Goal: Task Accomplishment & Management: Use online tool/utility

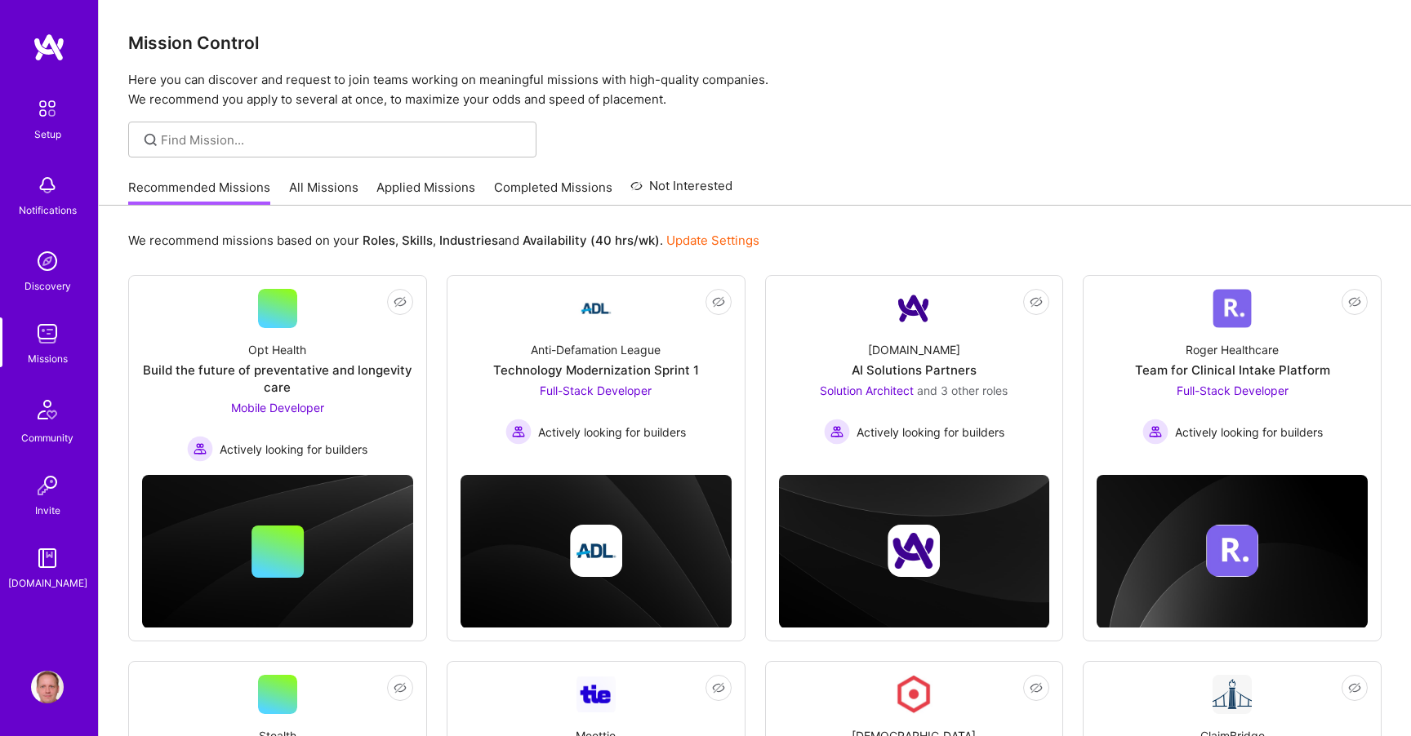
click at [398, 188] on link "Applied Missions" at bounding box center [425, 192] width 99 height 27
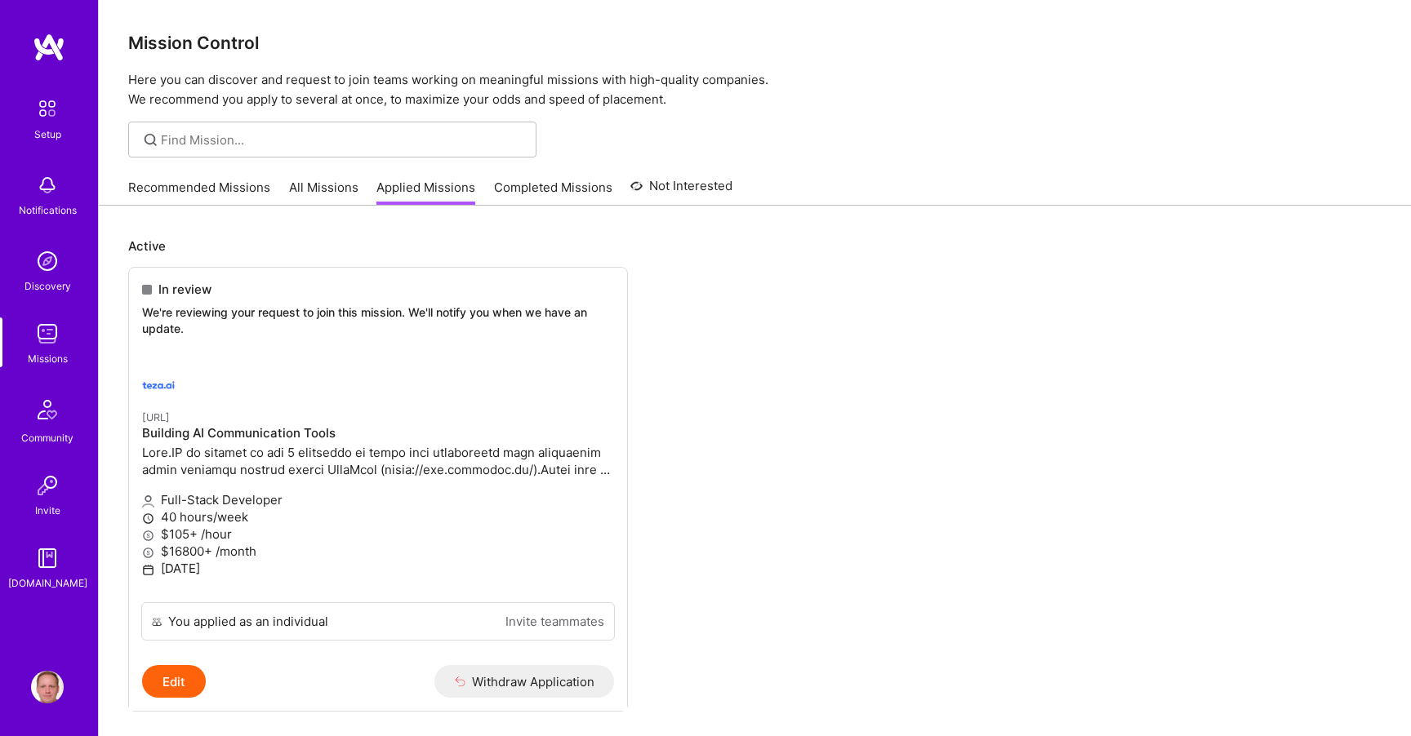
click at [314, 189] on link "All Missions" at bounding box center [323, 192] width 69 height 27
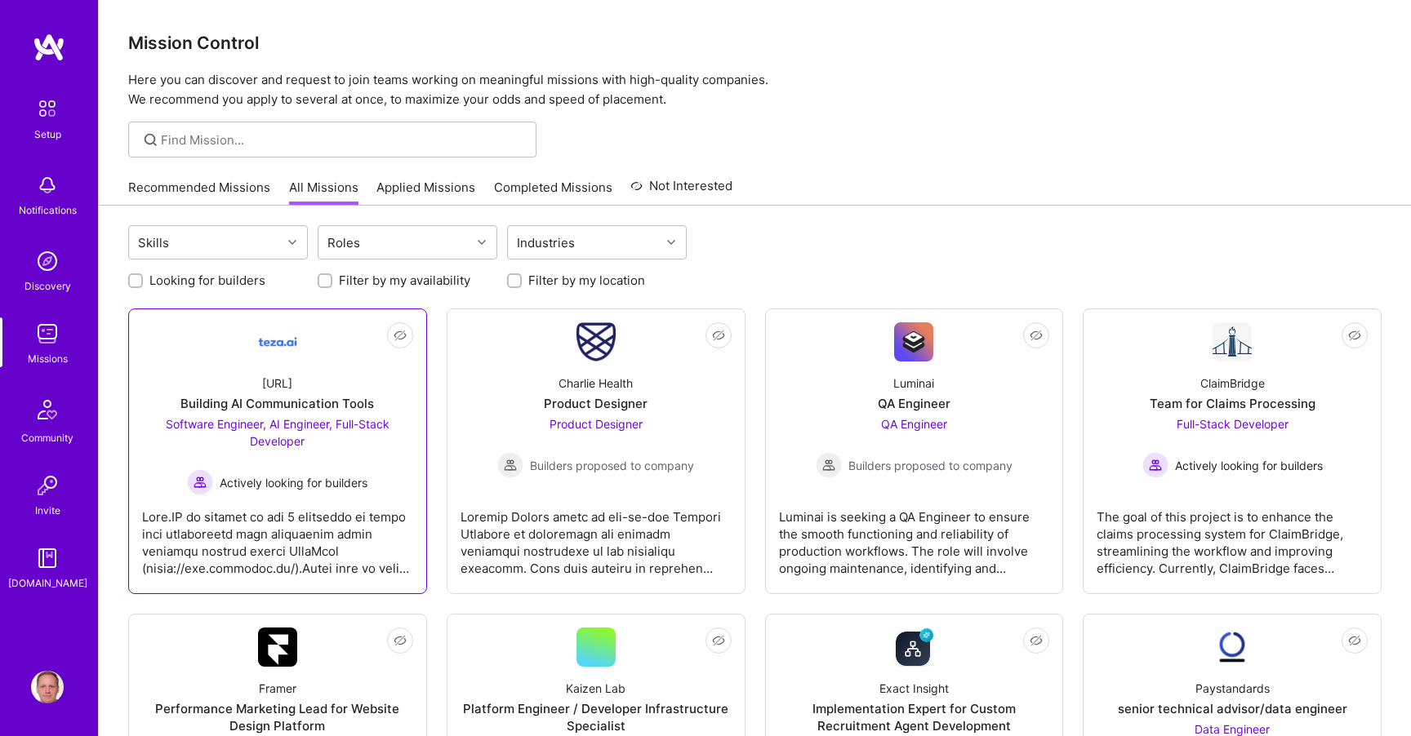
click at [298, 376] on div "[URL] Building AI Communication Tools Software Engineer, AI Engineer, Full-Stac…" at bounding box center [277, 429] width 271 height 134
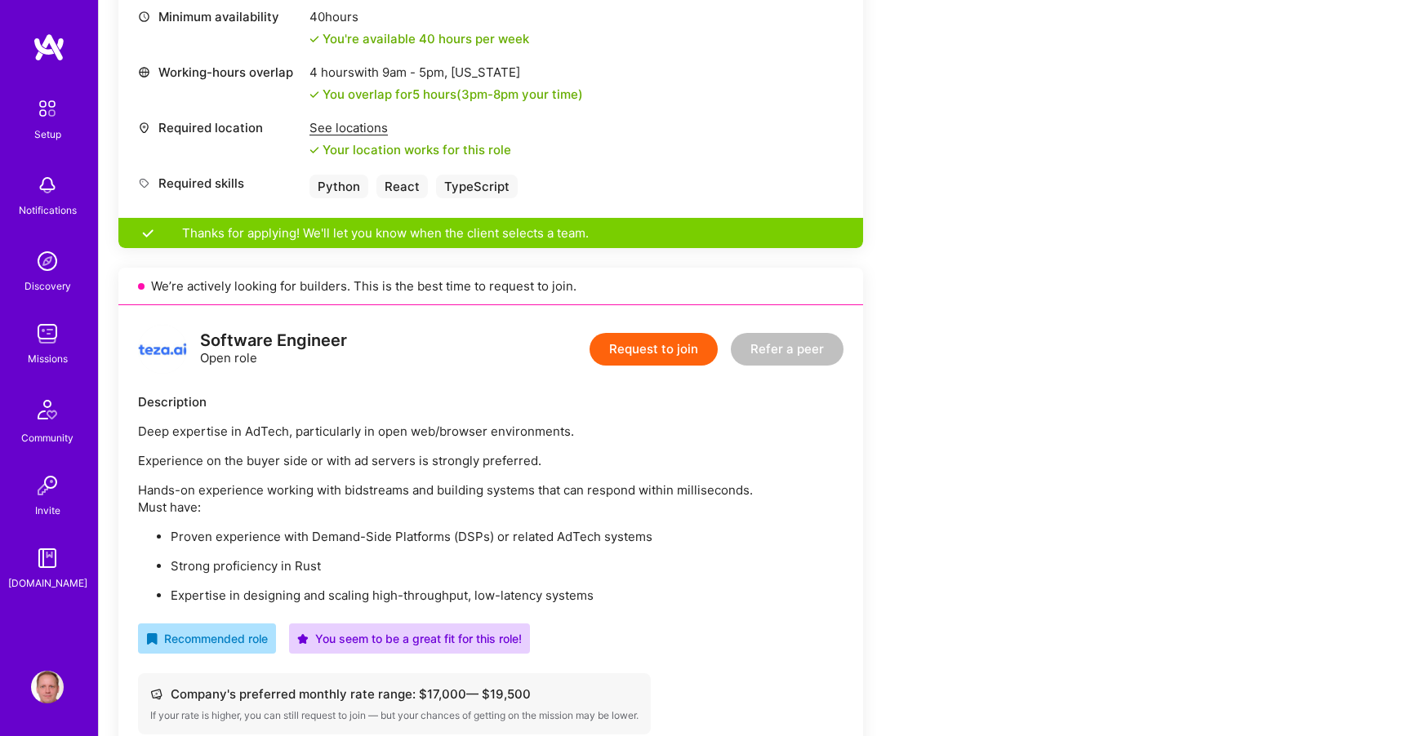
scroll to position [908, 0]
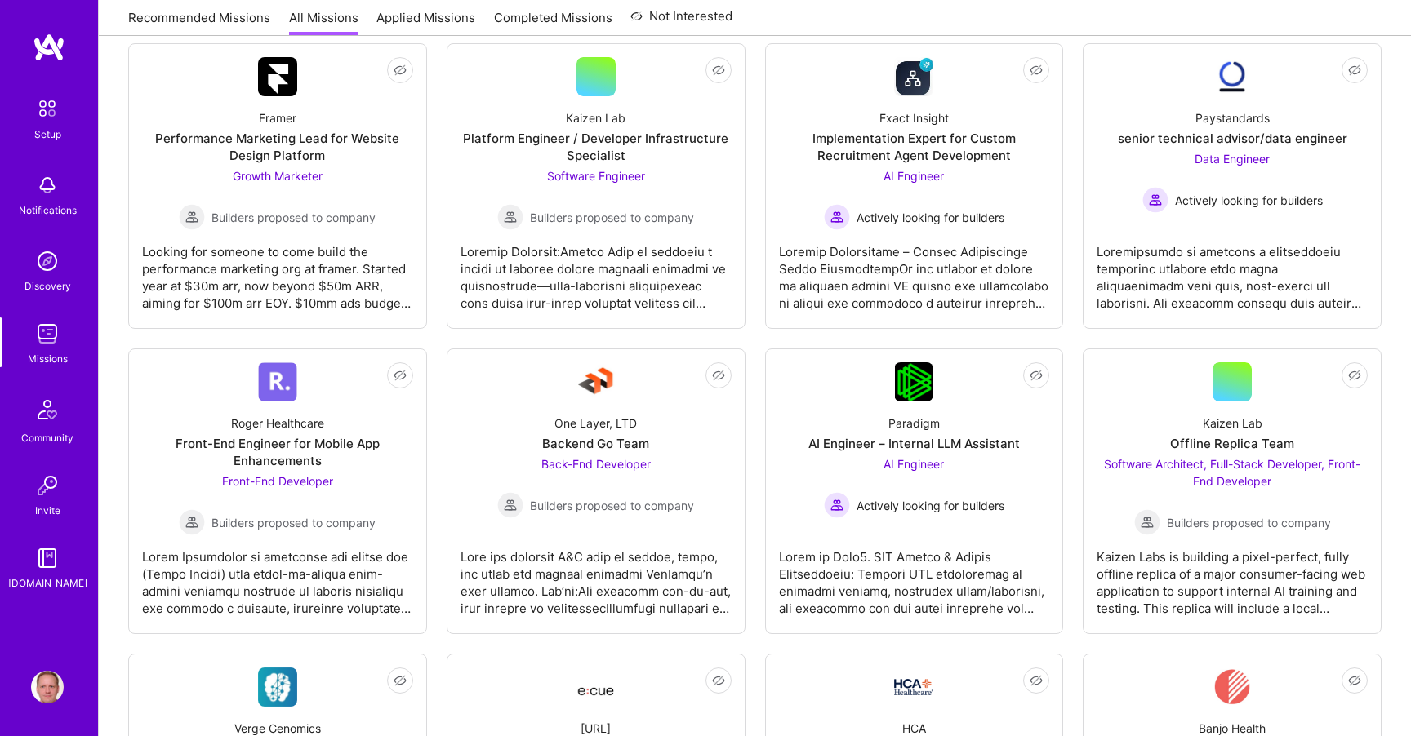
scroll to position [567, 0]
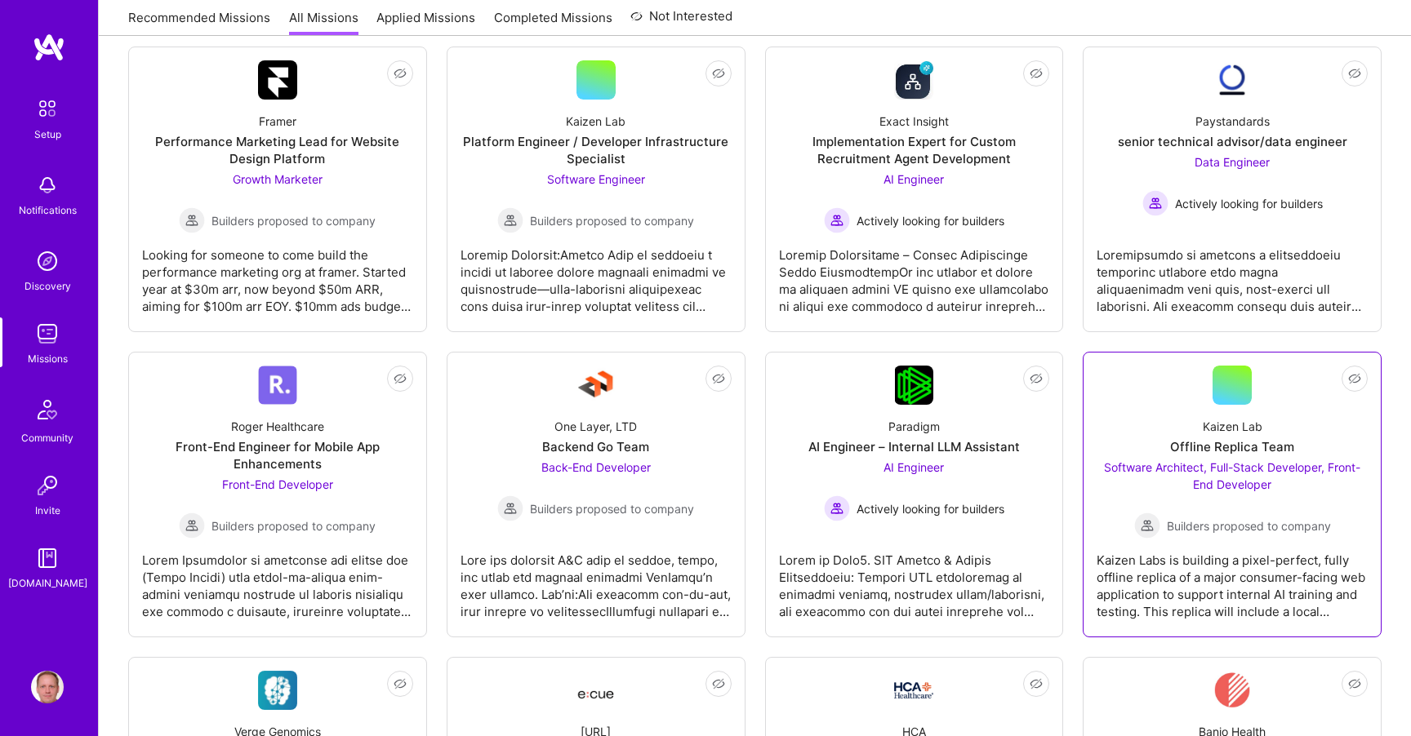
click at [1180, 419] on div "Kaizen Lab Offline Replica Team Software Architect, Full-Stack Developer, Front…" at bounding box center [1231, 472] width 271 height 134
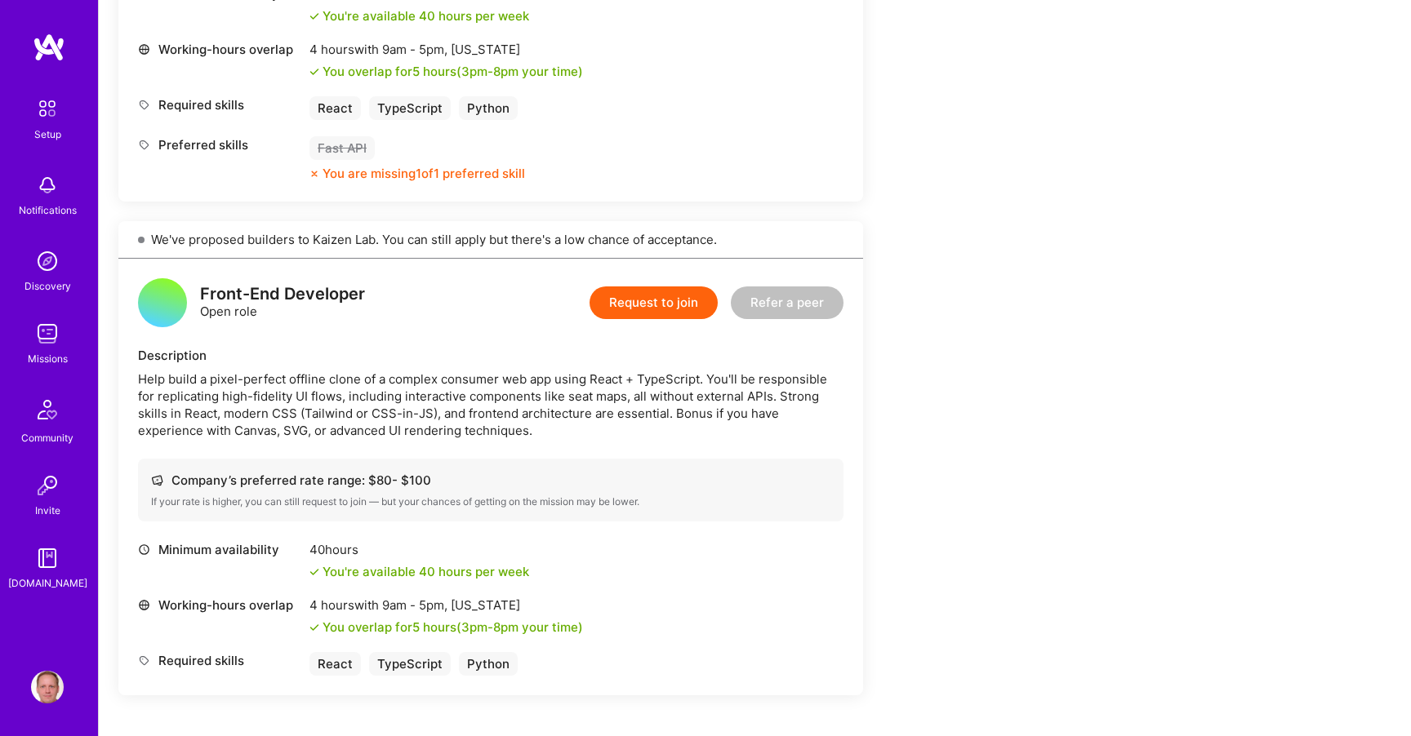
scroll to position [1352, 0]
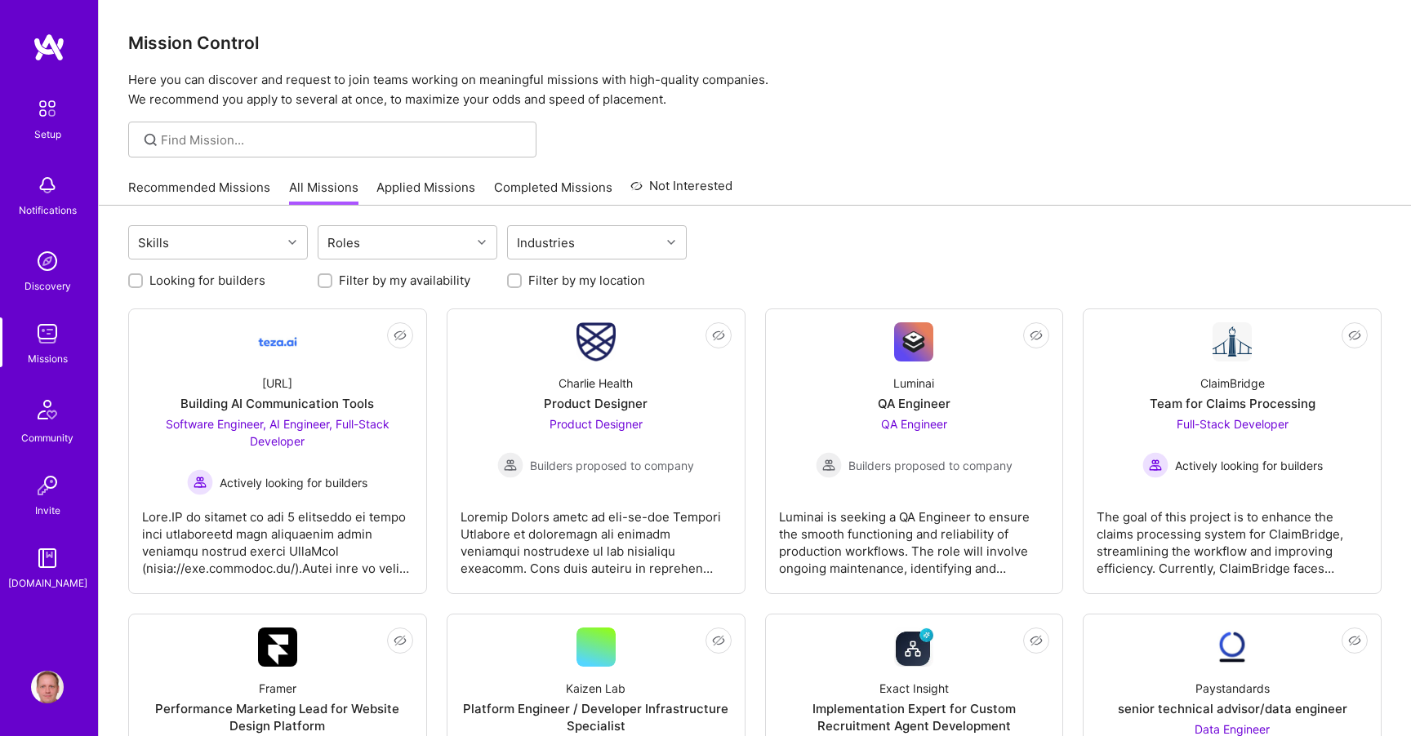
click at [194, 278] on label "Looking for builders" at bounding box center [207, 280] width 116 height 17
click at [143, 278] on input "Looking for builders" at bounding box center [136, 281] width 11 height 11
checkbox input "true"
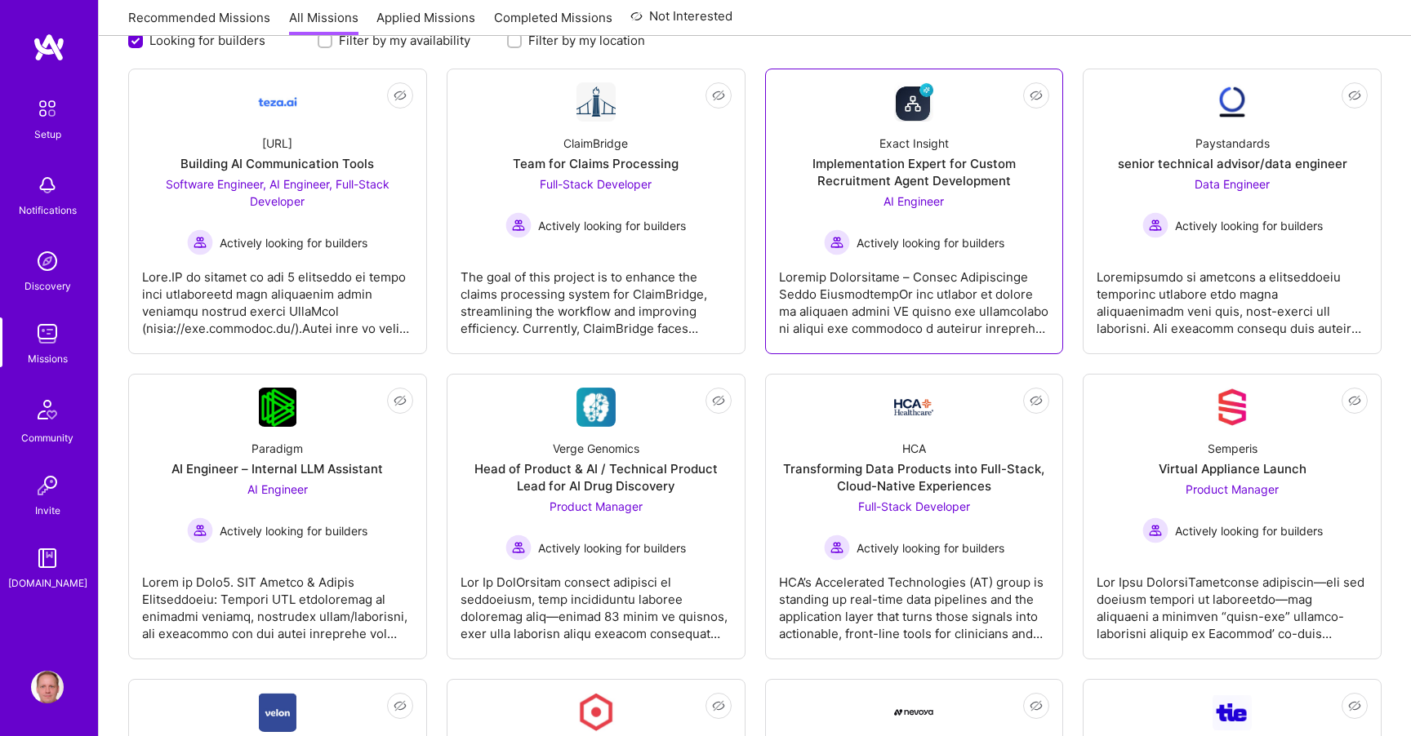
scroll to position [242, 0]
click at [852, 393] on link "Not Interested HCA Transforming Data Products into Full-Stack, Cloud-Native Exp…" at bounding box center [914, 514] width 271 height 258
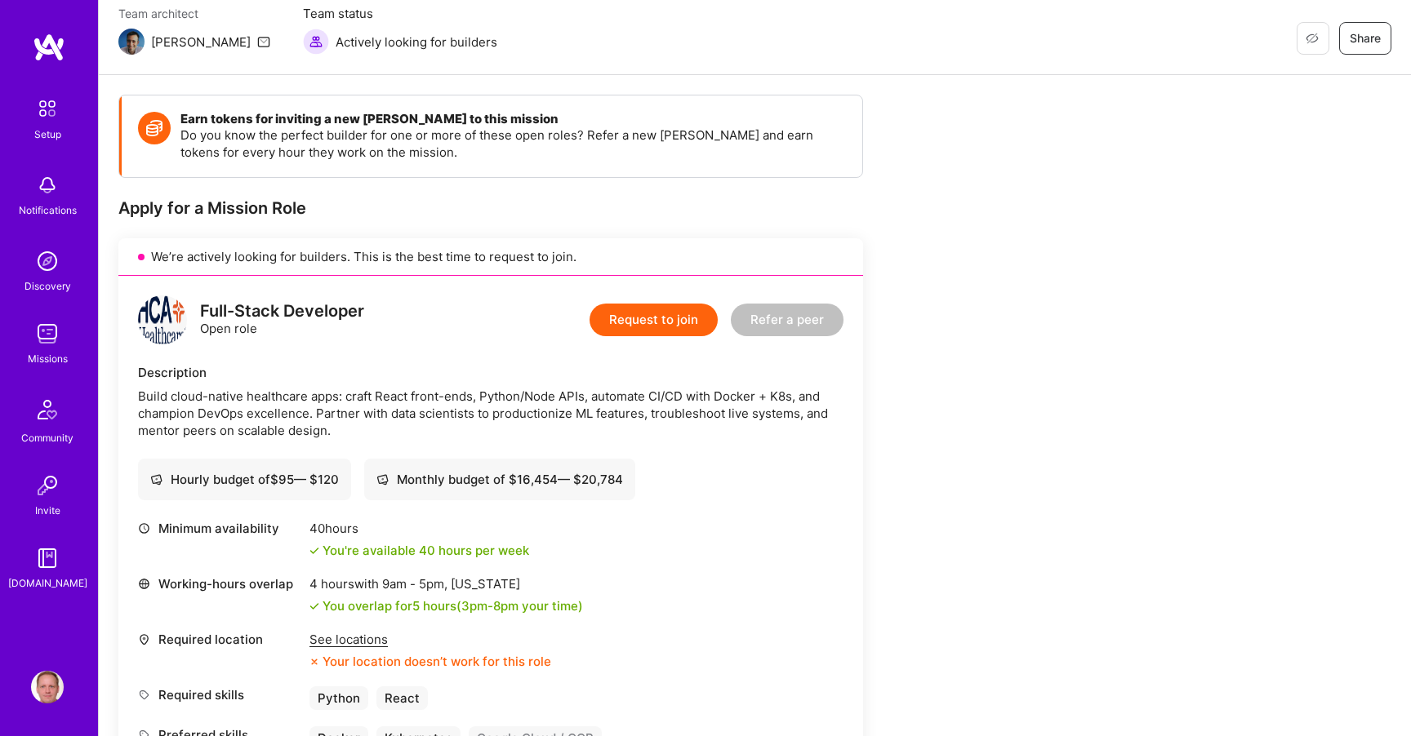
scroll to position [234, 0]
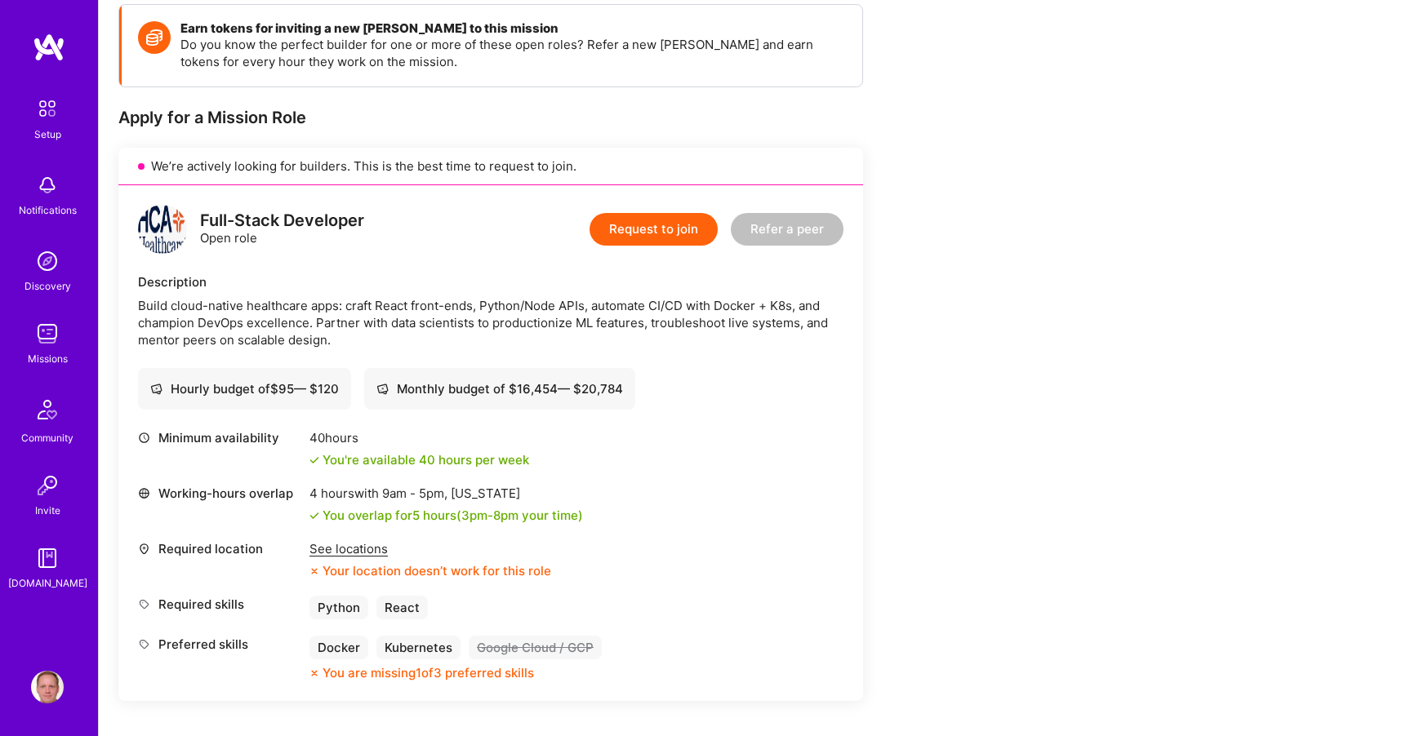
click at [322, 550] on div "See locations" at bounding box center [430, 548] width 242 height 17
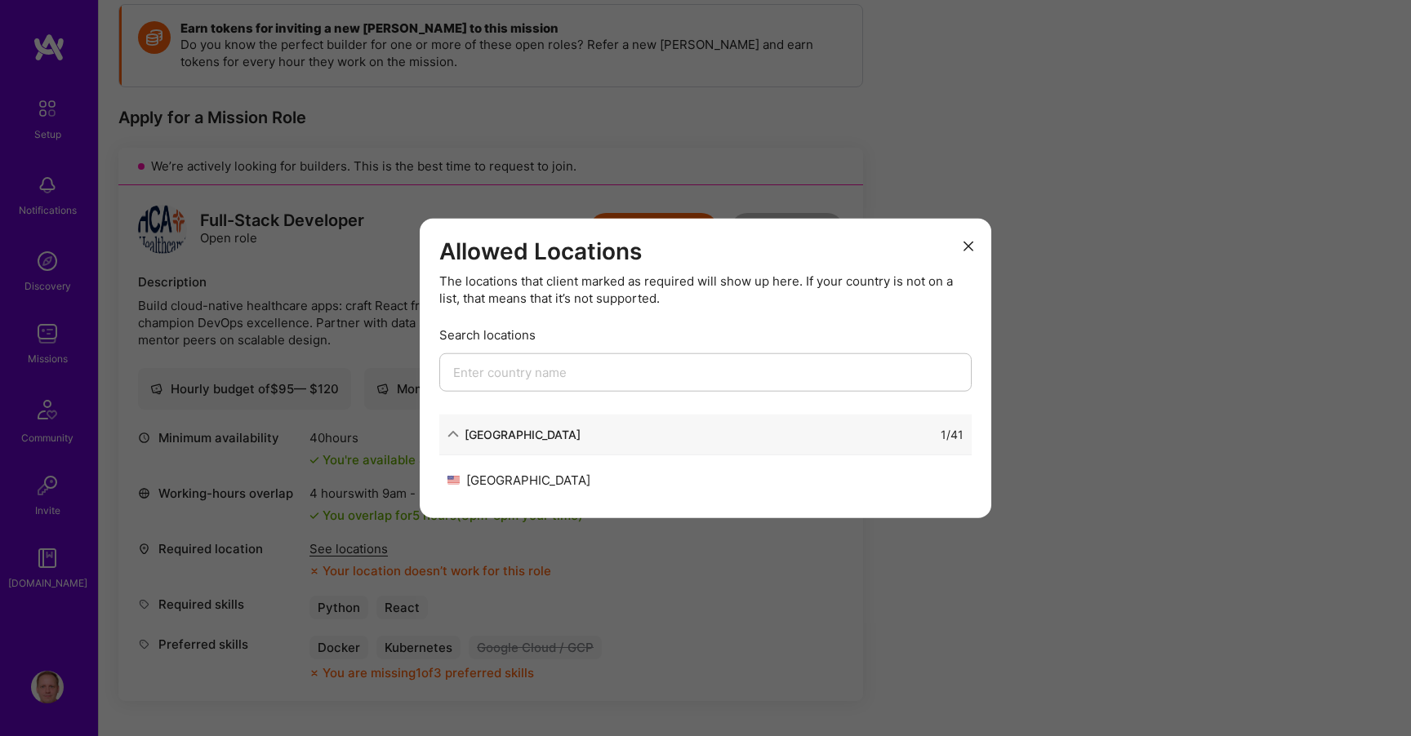
click at [336, 406] on div "Allowed Locations The locations that client marked as required will show up her…" at bounding box center [705, 368] width 1411 height 736
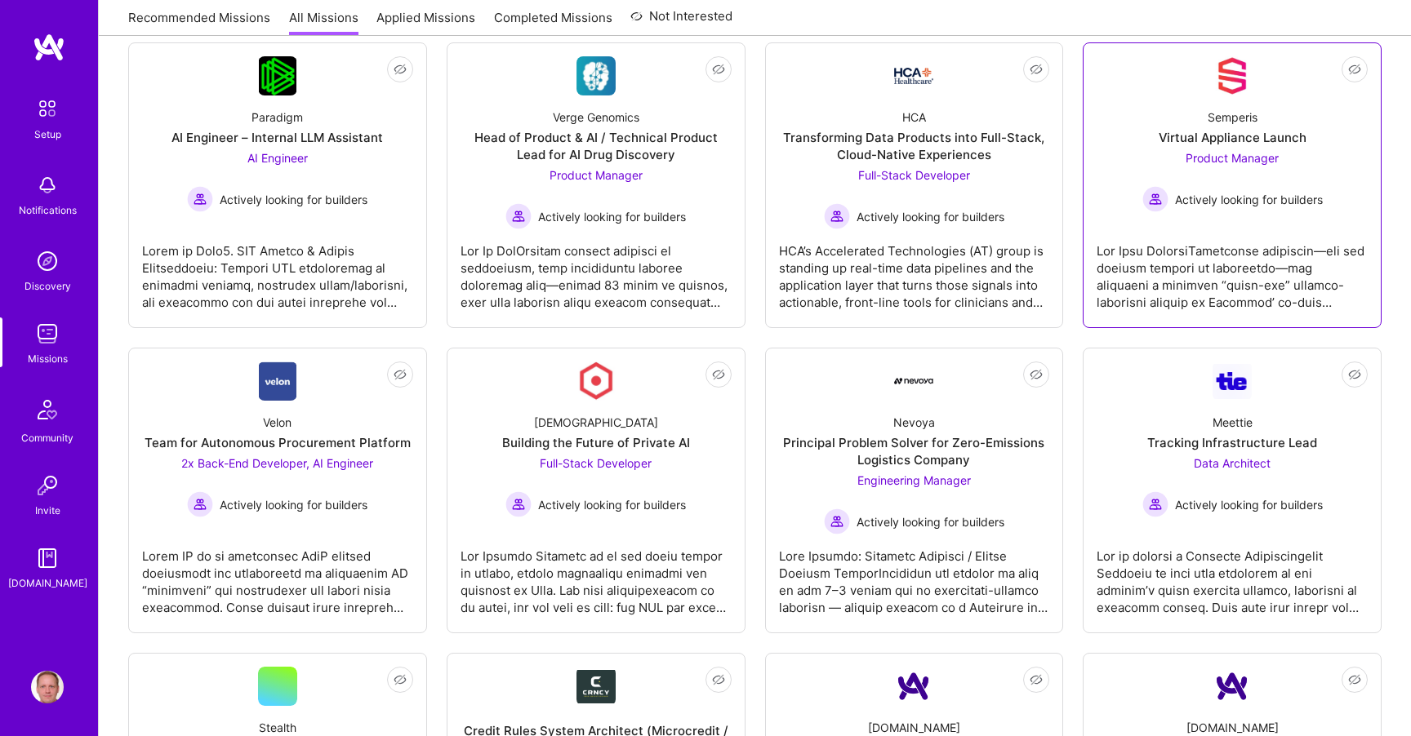
scroll to position [741, 0]
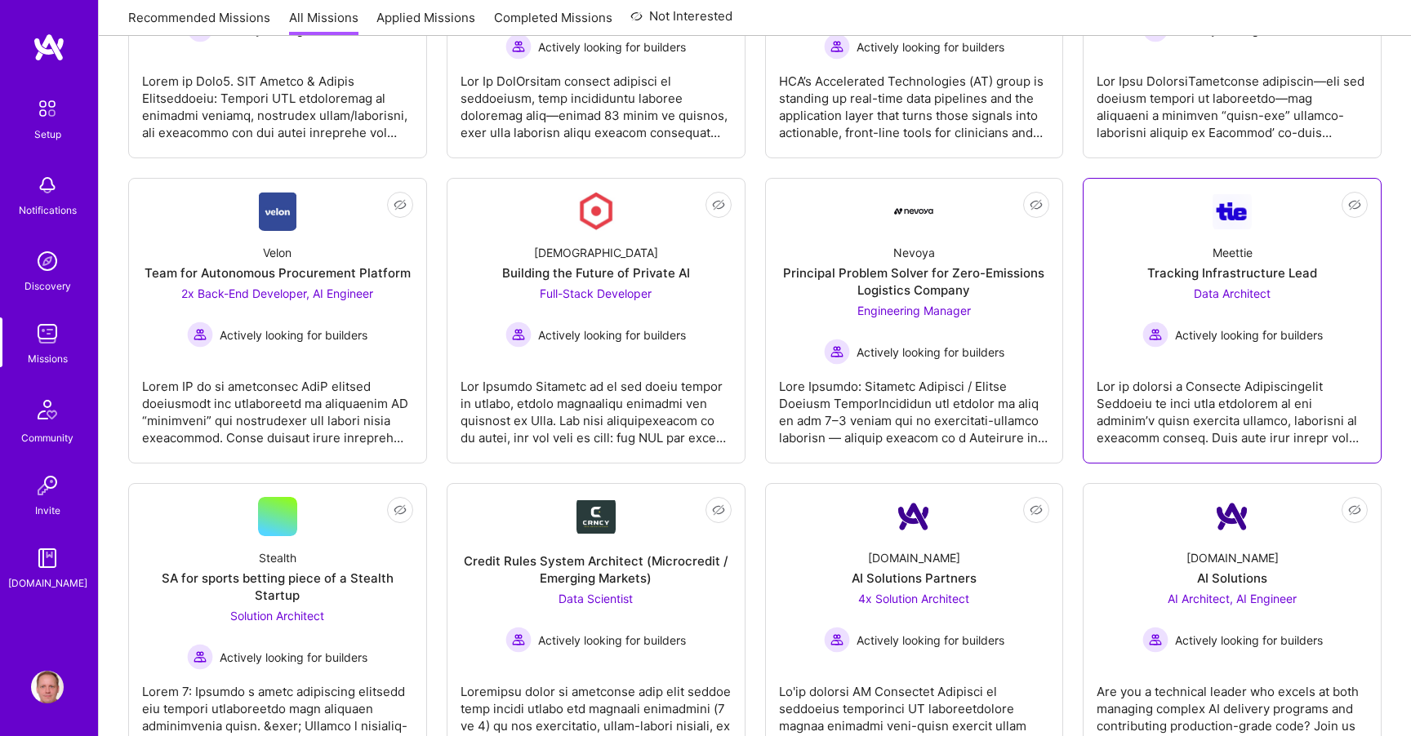
click at [1188, 402] on div at bounding box center [1231, 406] width 271 height 82
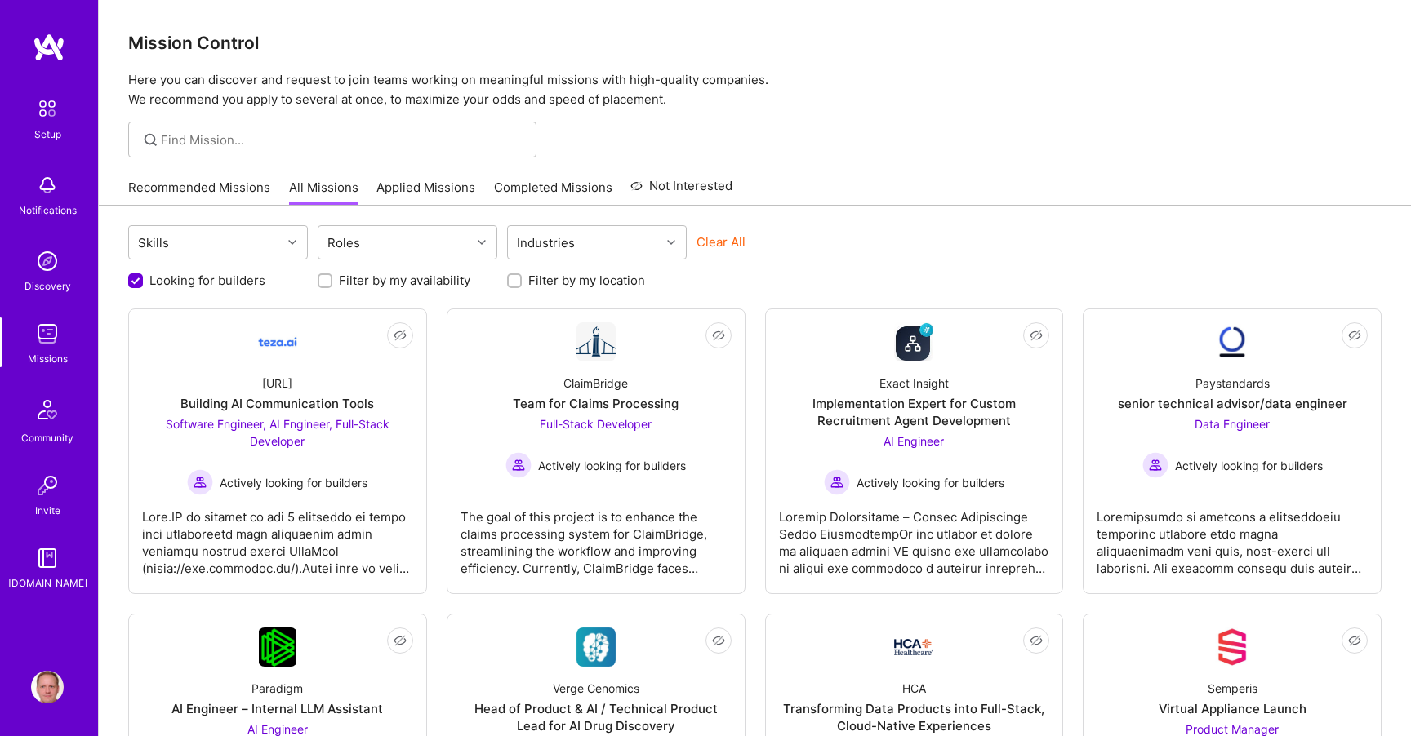
click at [367, 284] on label "Filter by my availability" at bounding box center [404, 280] width 131 height 17
click at [332, 284] on input "Filter by my availability" at bounding box center [326, 281] width 11 height 11
checkbox input "true"
click at [538, 287] on label "Filter by my location" at bounding box center [586, 280] width 117 height 17
click at [522, 287] on input "Filter by my location" at bounding box center [515, 281] width 11 height 11
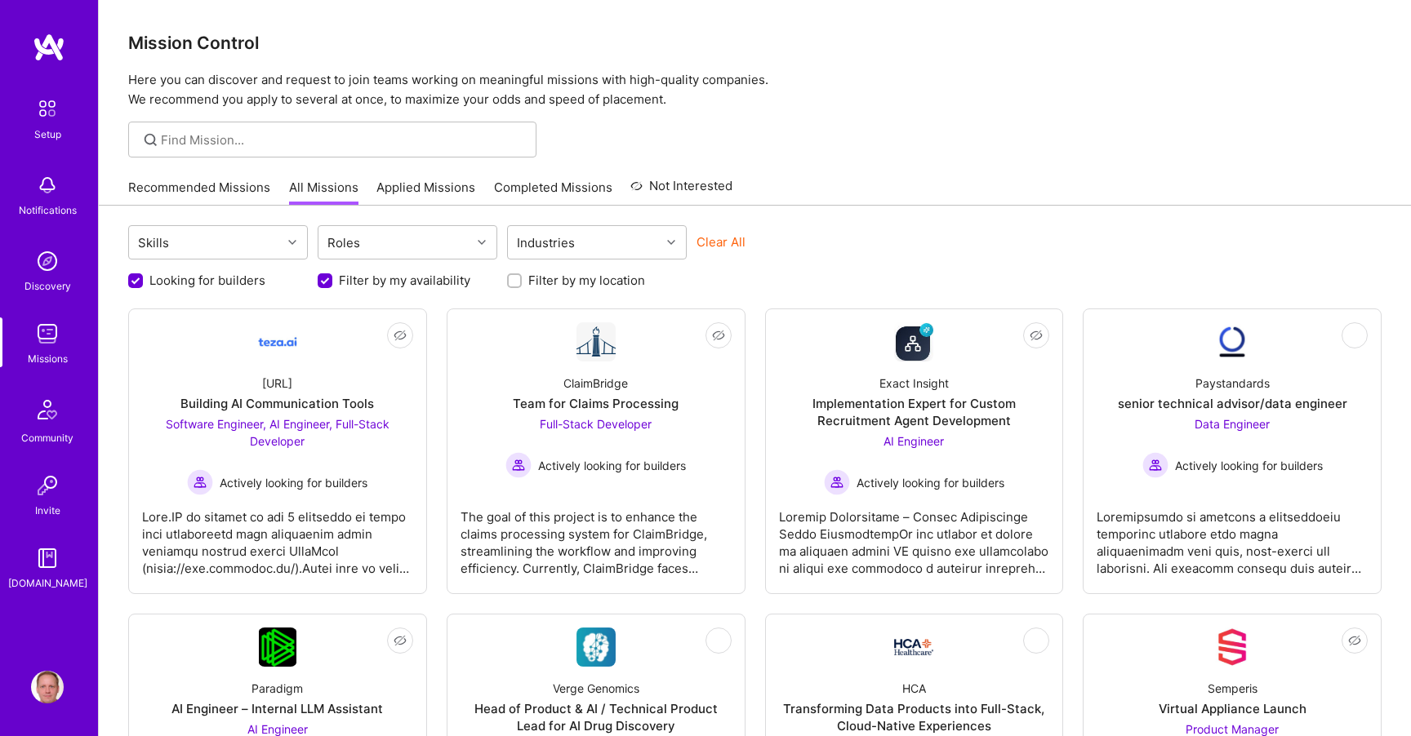
checkbox input "true"
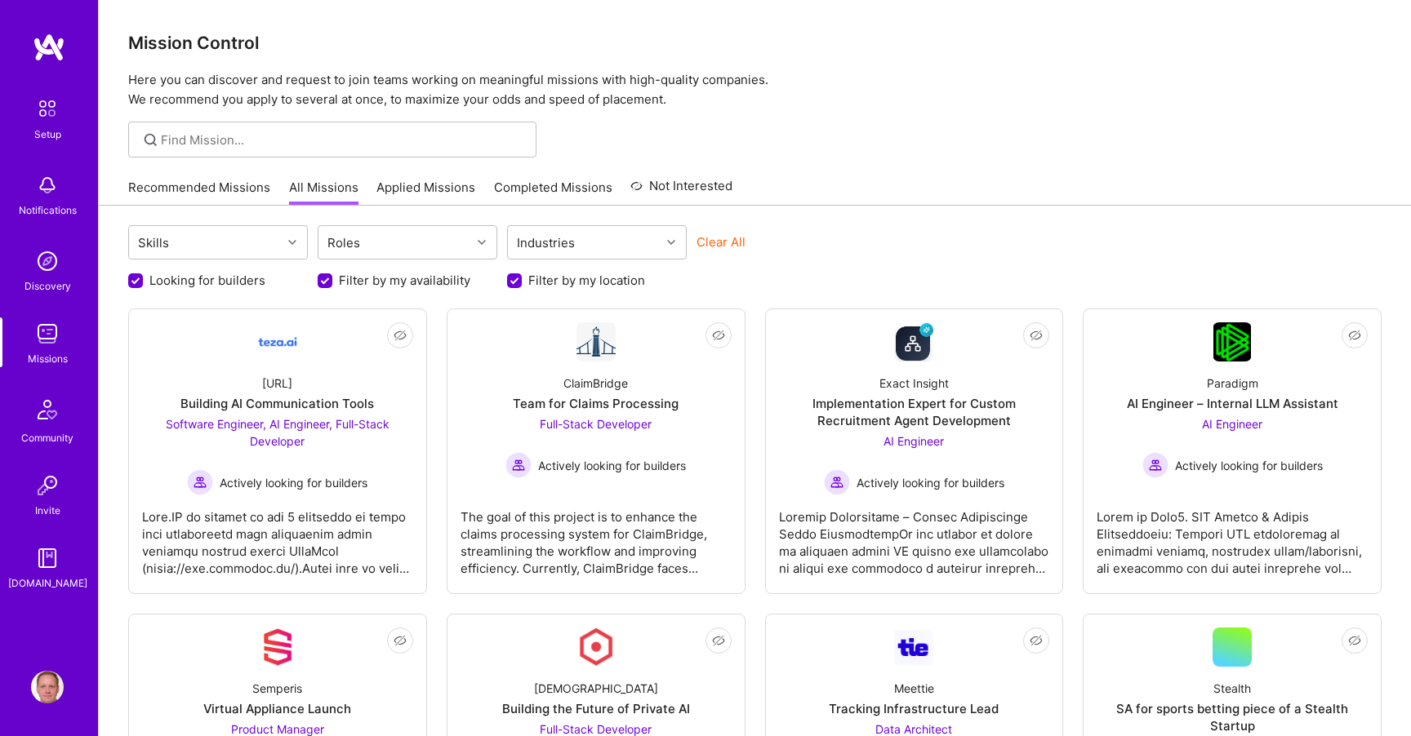
click at [390, 282] on label "Filter by my availability" at bounding box center [404, 280] width 131 height 17
click at [334, 282] on input "Filter by my availability" at bounding box center [326, 281] width 15 height 15
checkbox input "false"
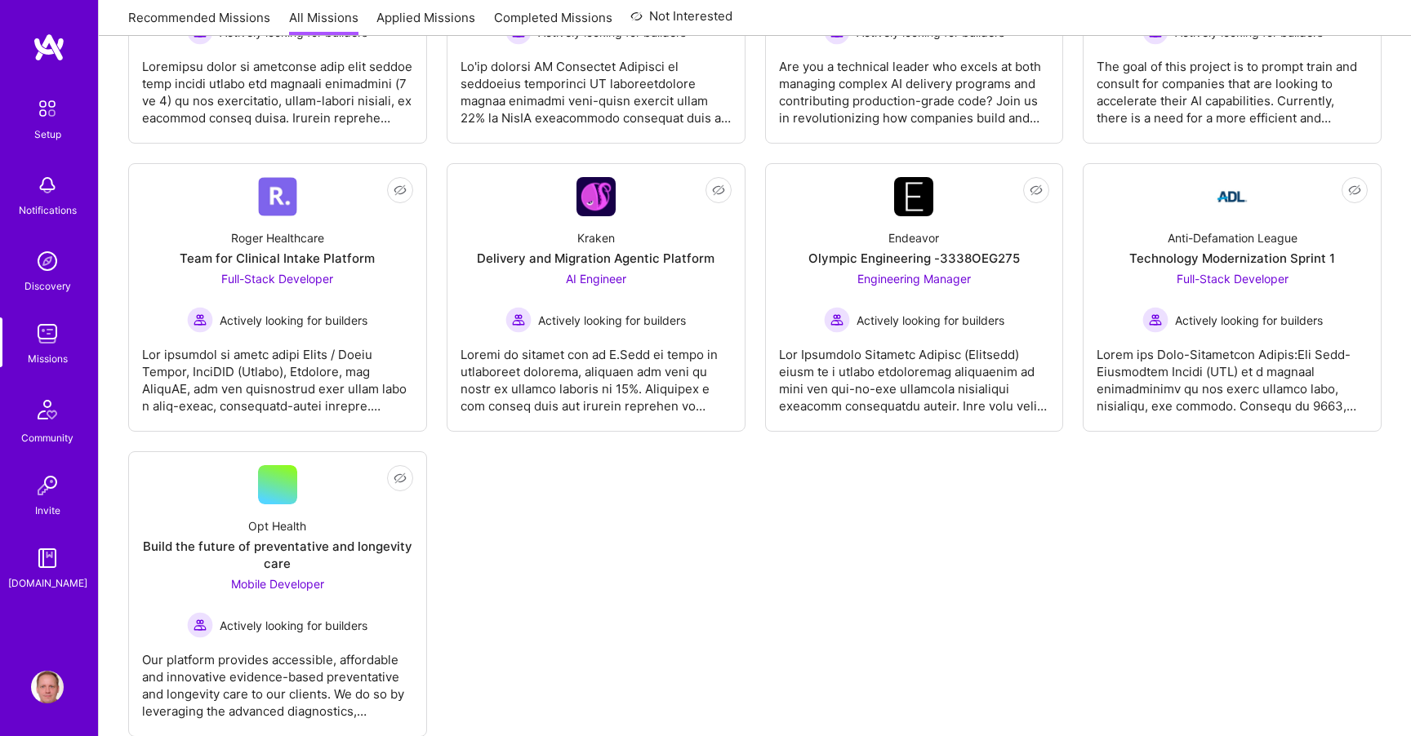
scroll to position [1065, 0]
